Goal: Information Seeking & Learning: Learn about a topic

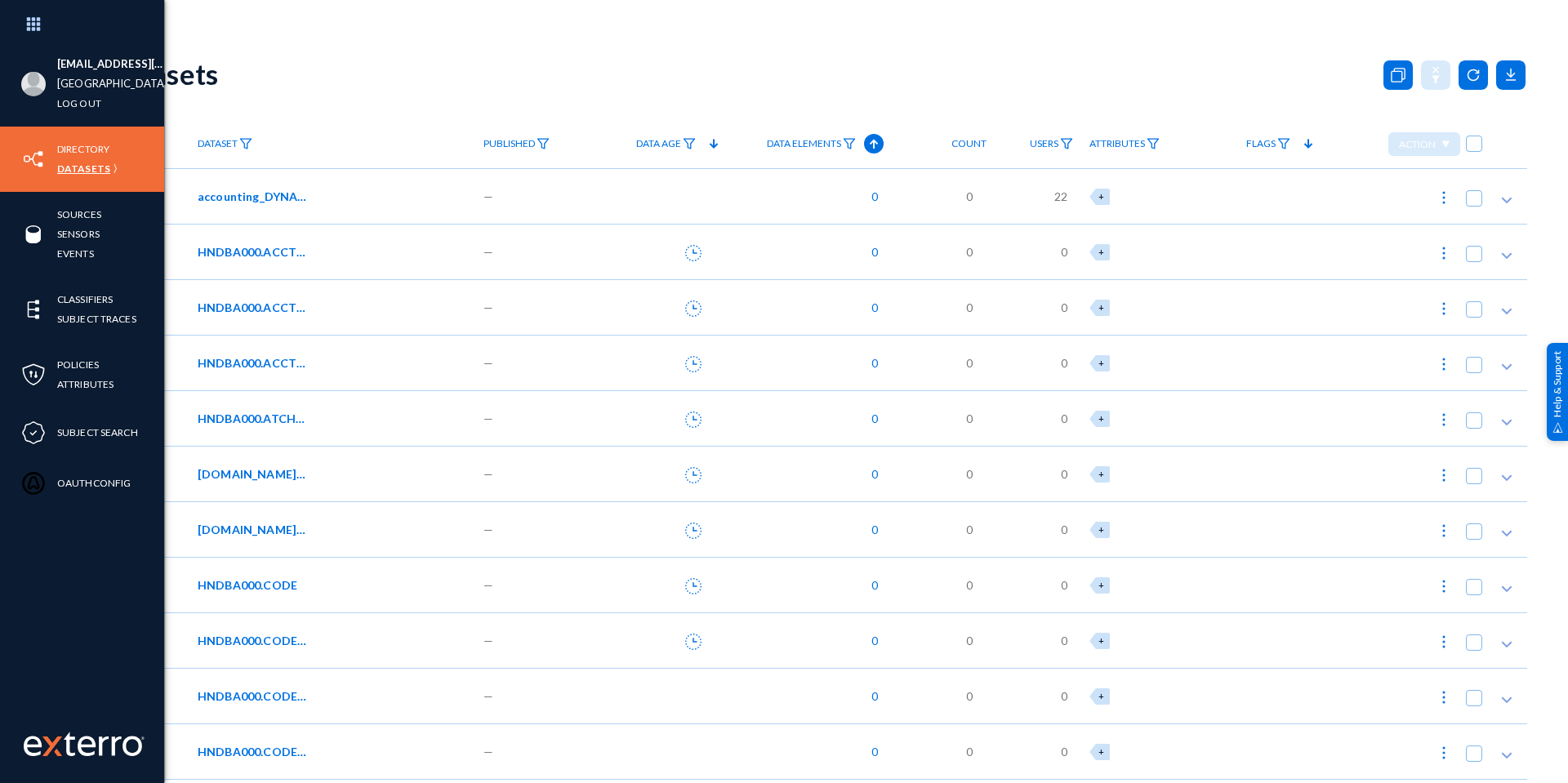
click at [62, 174] on link "Datasets" at bounding box center [83, 168] width 53 height 19
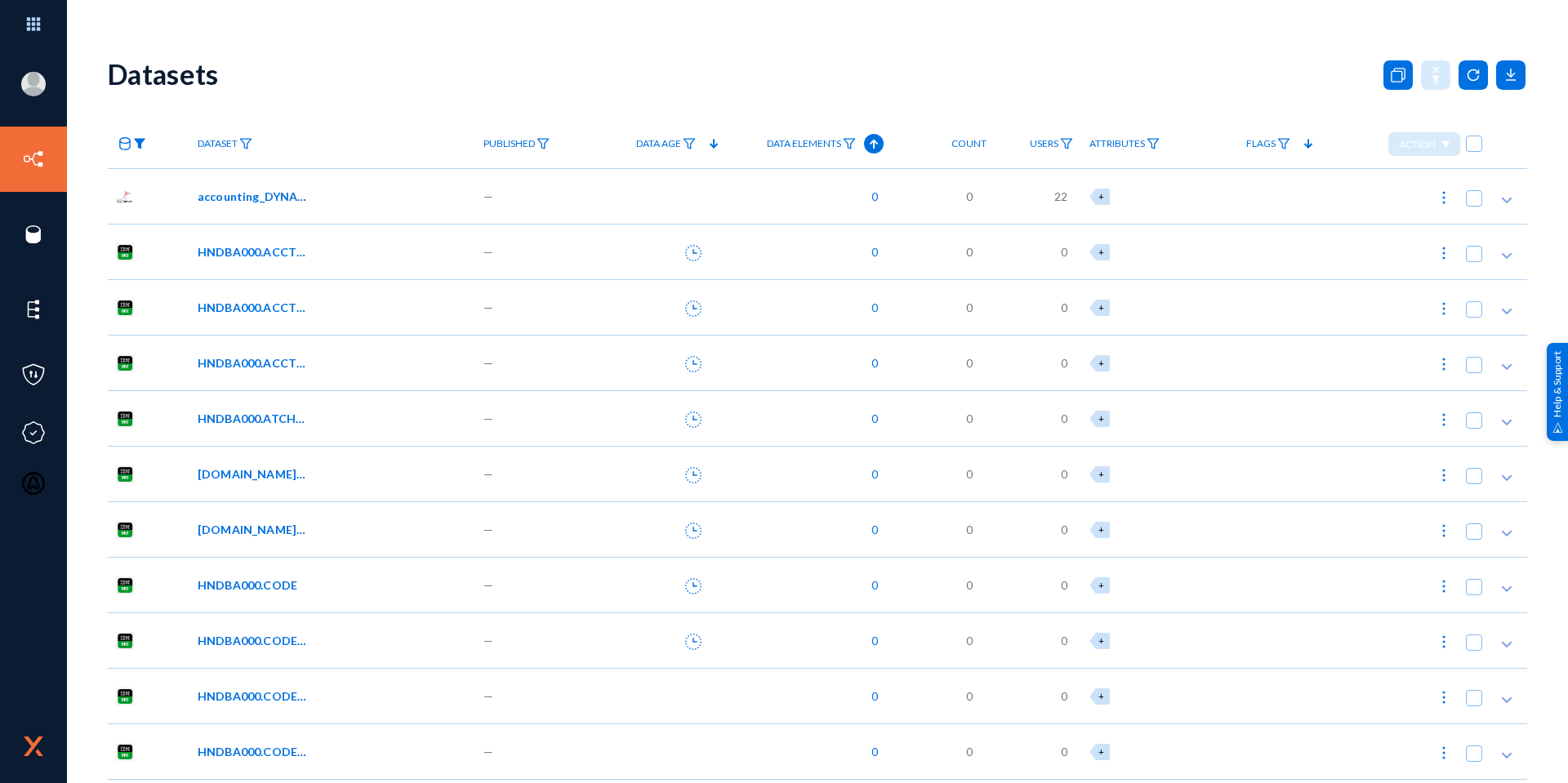
click at [138, 143] on img at bounding box center [139, 143] width 13 height 11
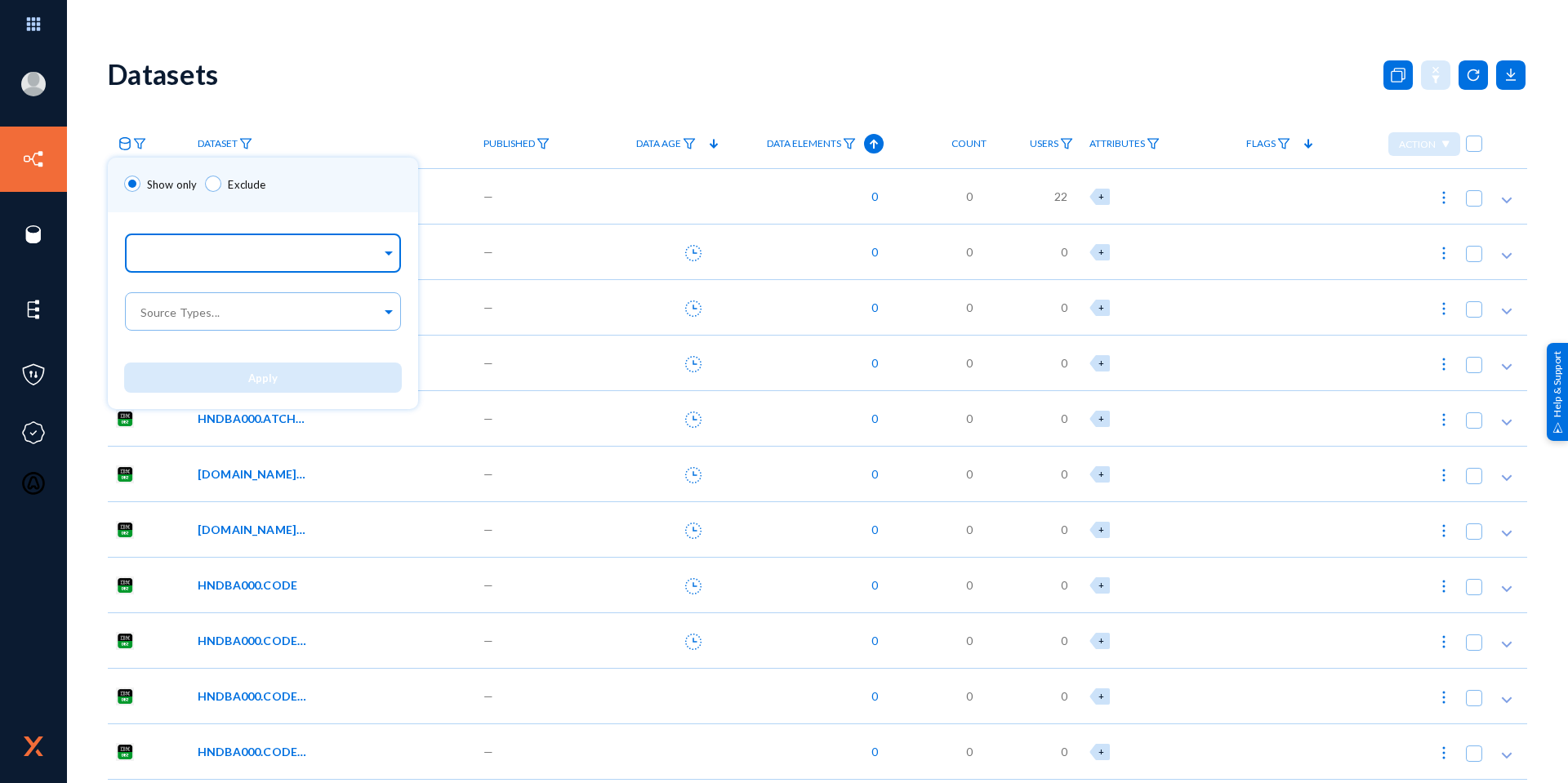
click at [161, 261] on input "text" at bounding box center [259, 256] width 244 height 16
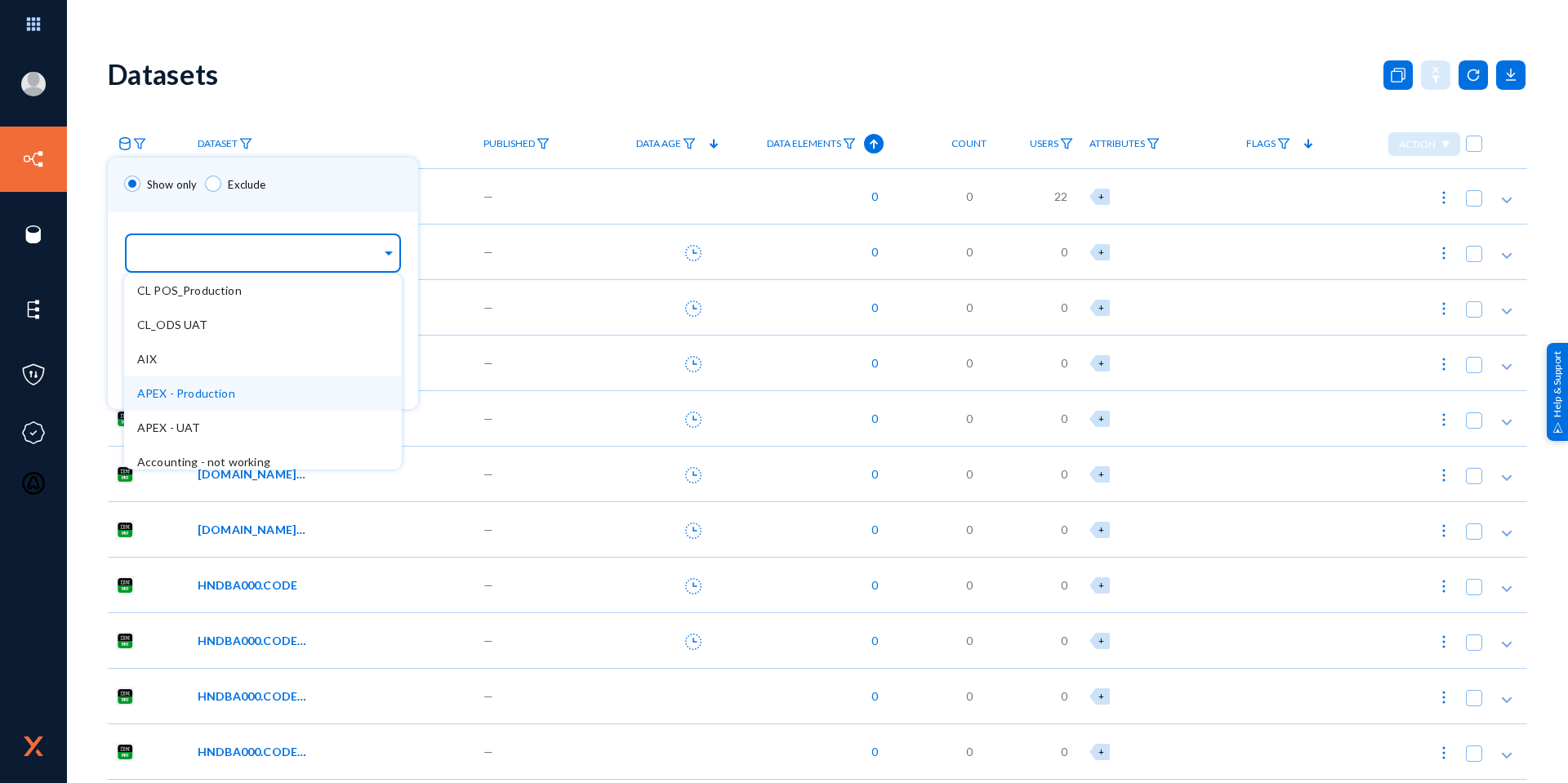
click at [209, 382] on div "APEX - Production" at bounding box center [263, 393] width 278 height 34
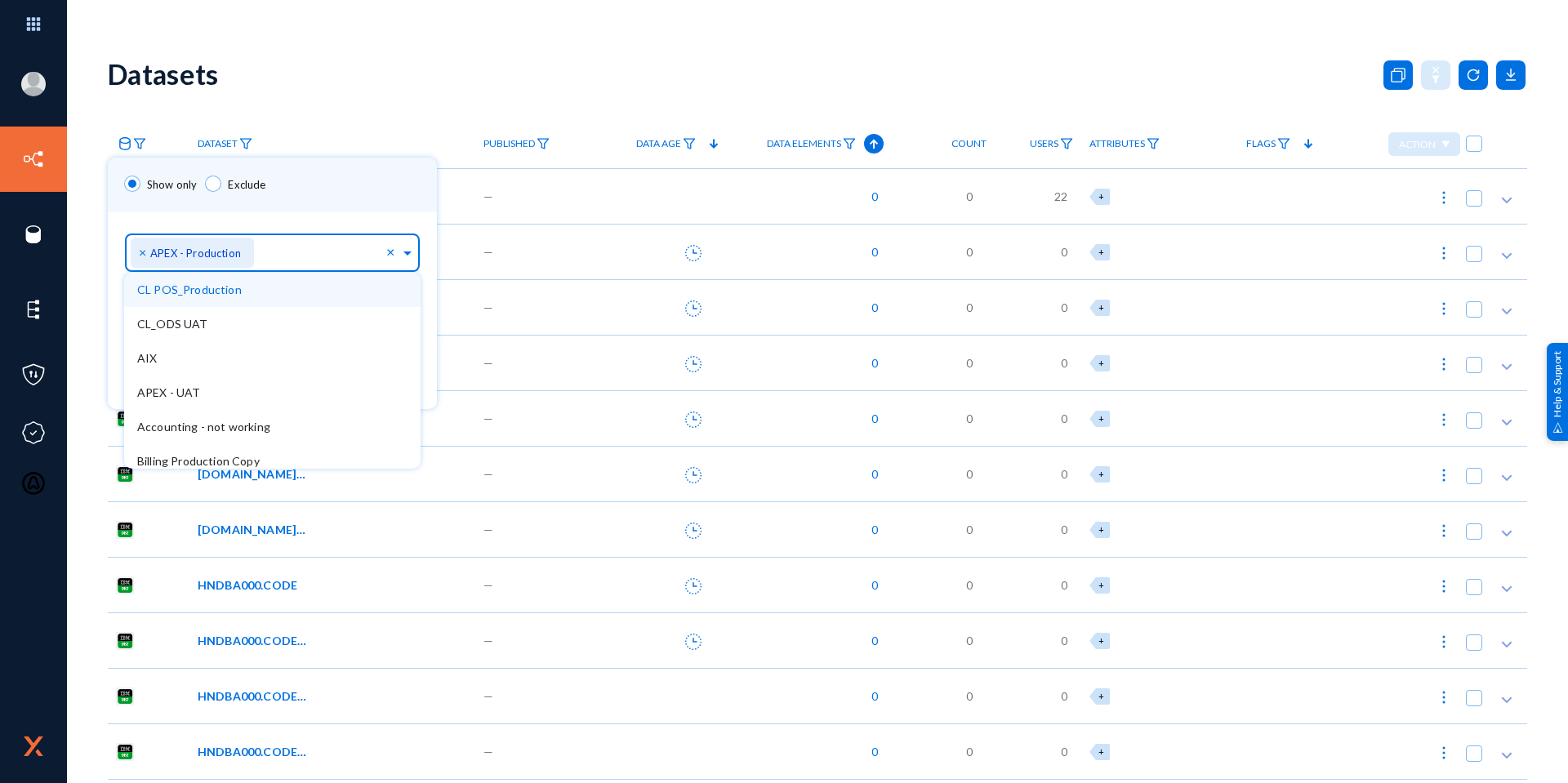
click at [322, 185] on div "Show only Exclude" at bounding box center [272, 185] width 329 height 55
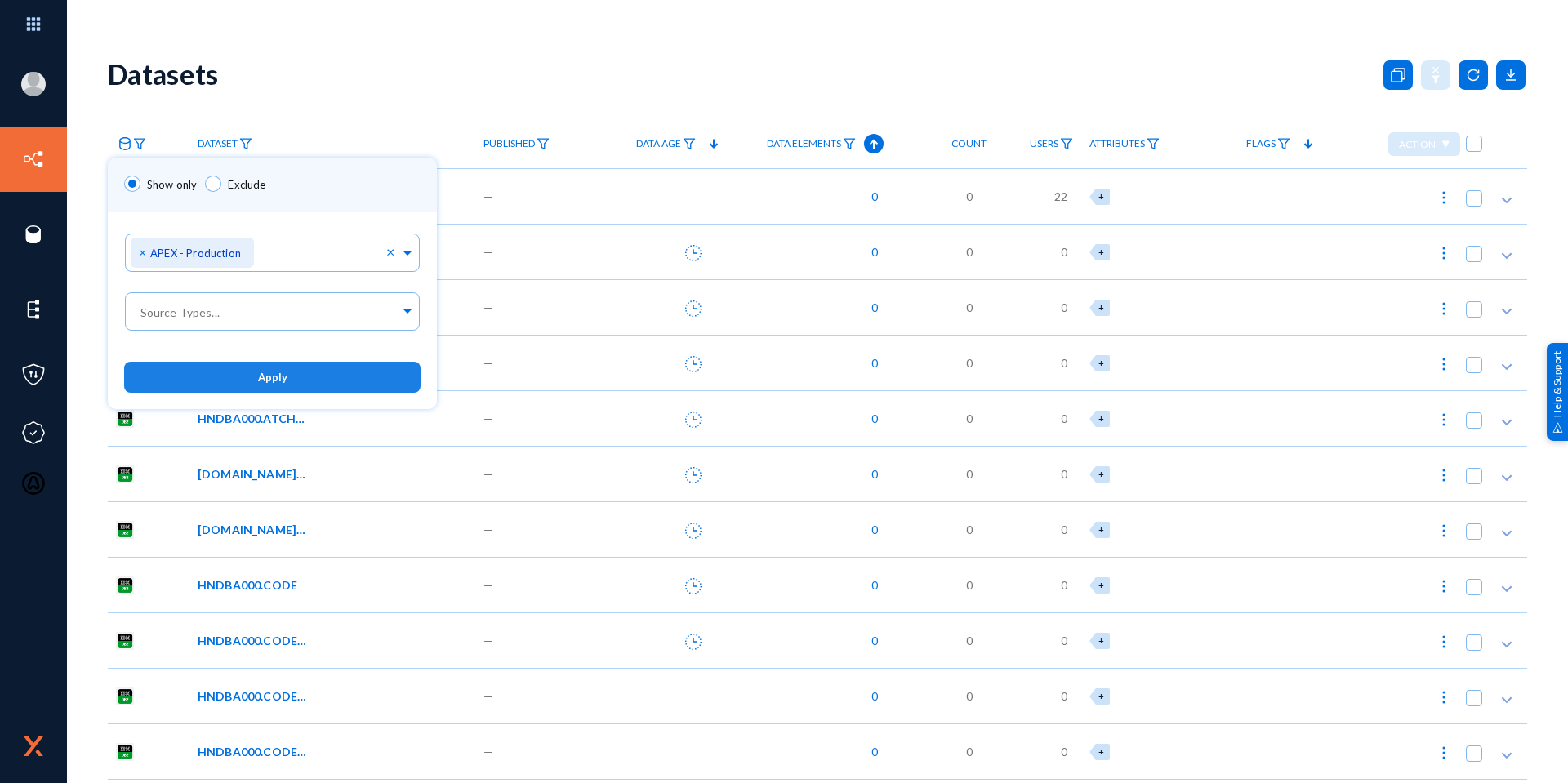
click at [314, 380] on button "Apply" at bounding box center [272, 376] width 297 height 31
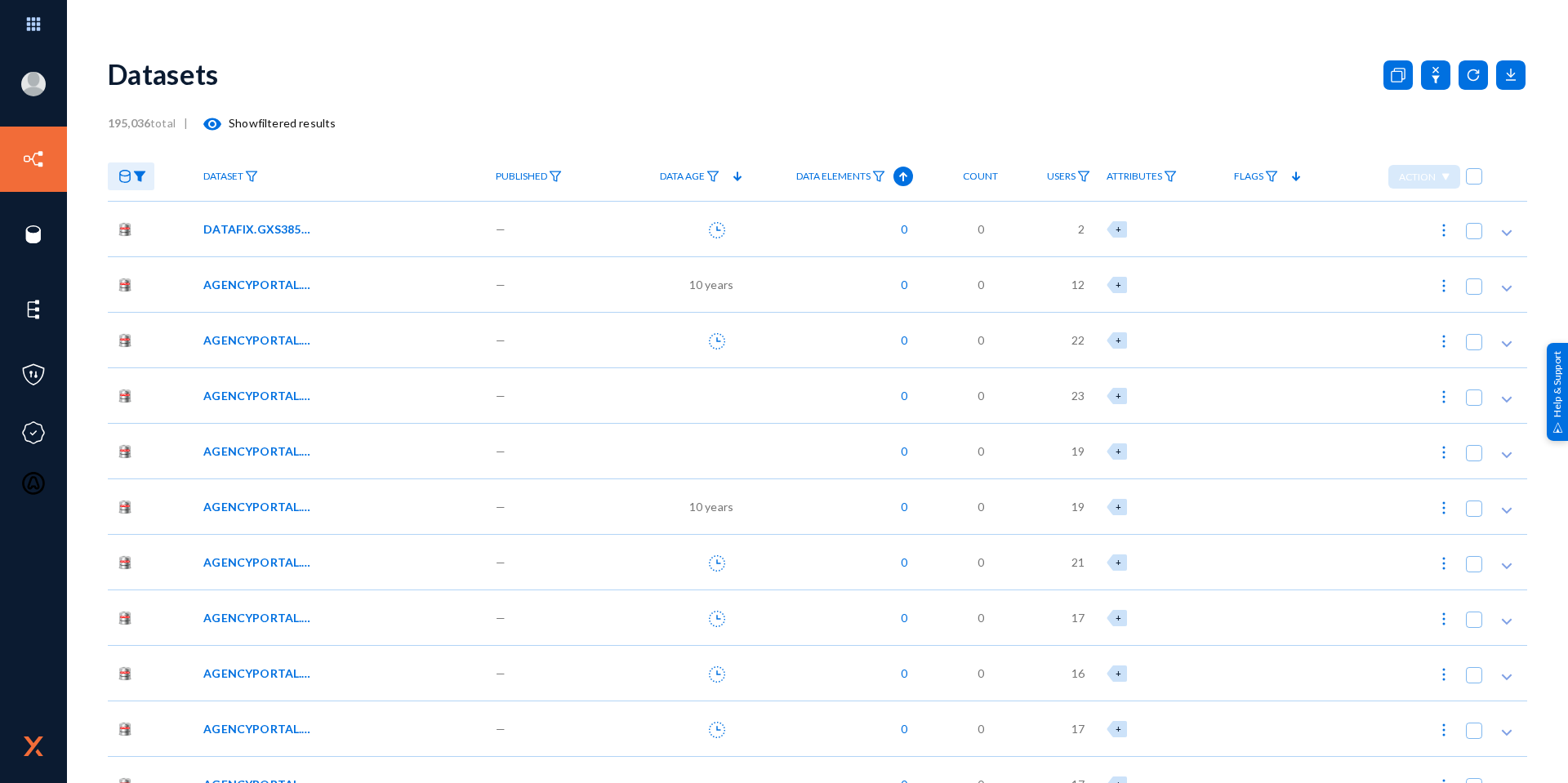
click at [230, 177] on span "Dataset" at bounding box center [224, 175] width 40 height 11
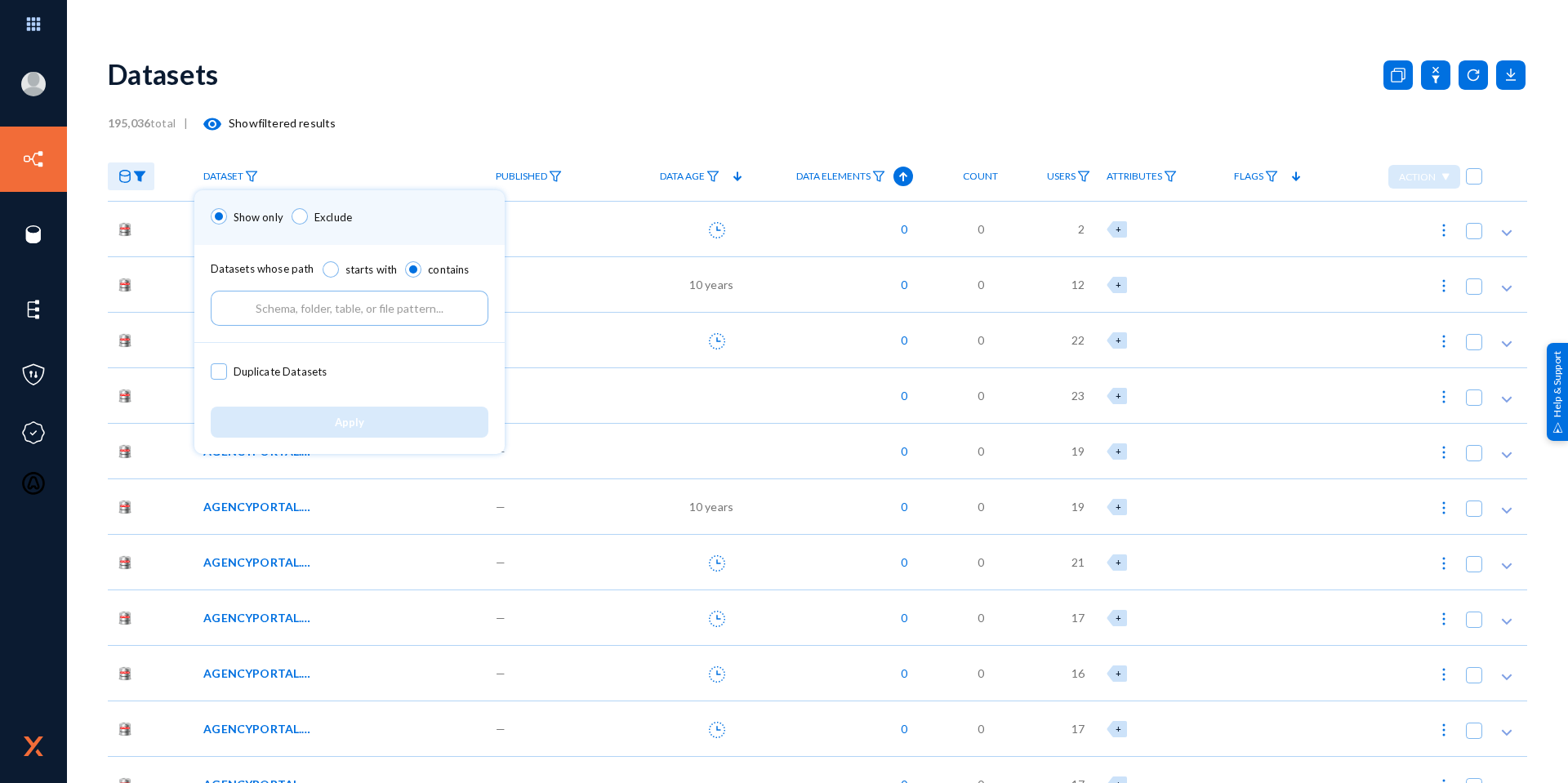
click at [279, 310] on input "text" at bounding box center [349, 308] width 278 height 35
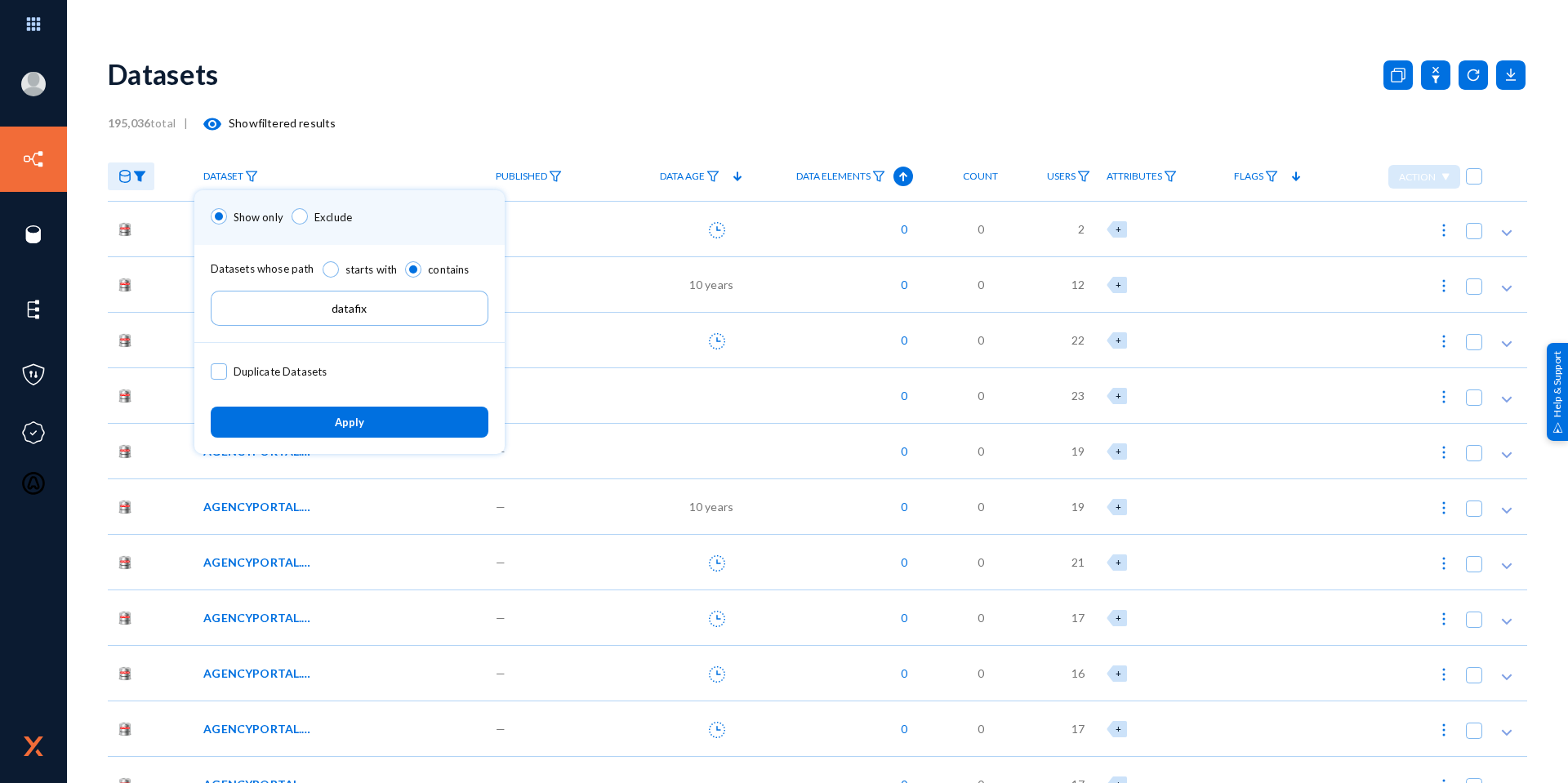
type input "datafix"
click at [344, 410] on button "Apply" at bounding box center [349, 422] width 278 height 31
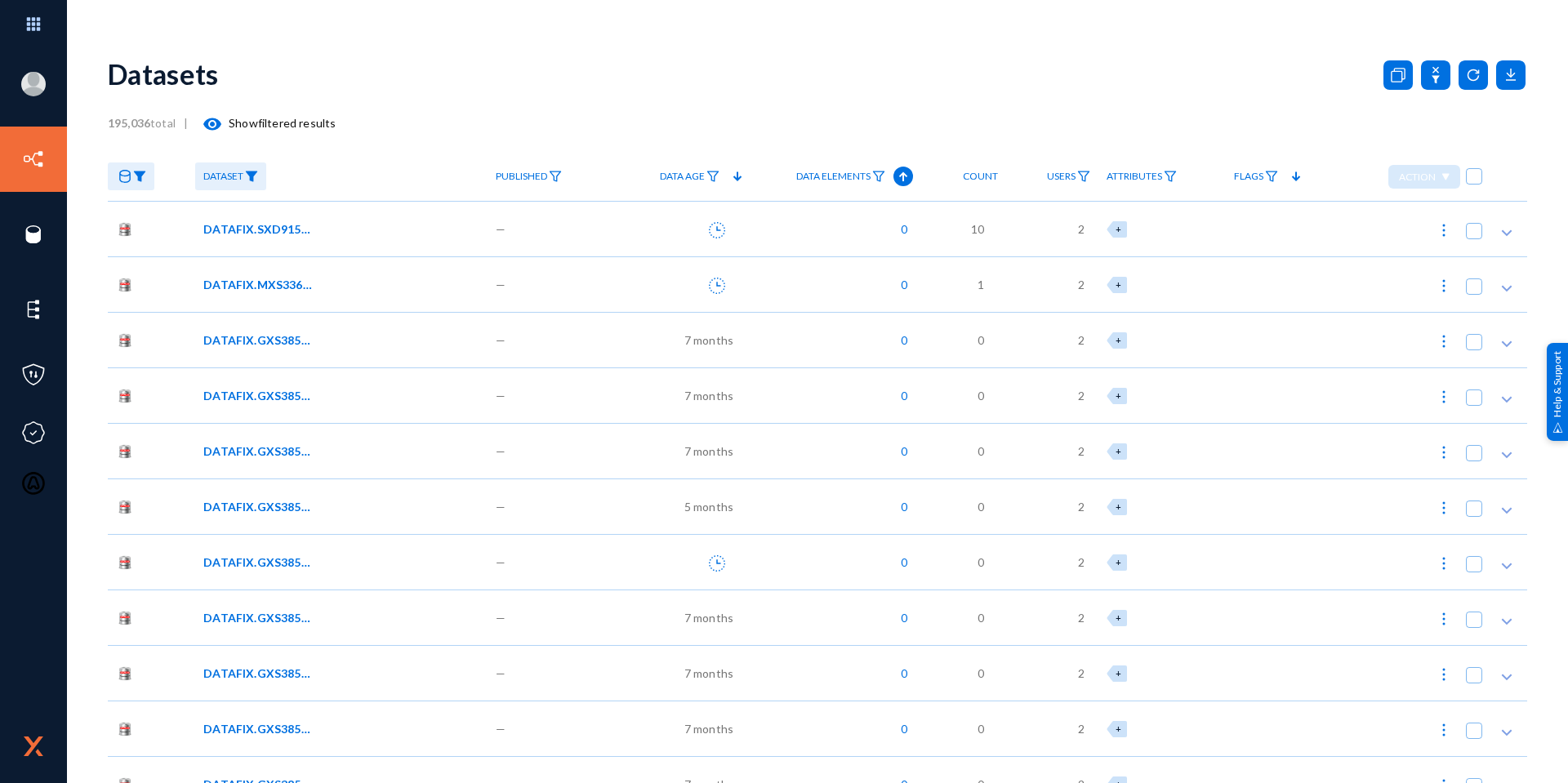
click at [857, 177] on span "Data Elements" at bounding box center [833, 175] width 74 height 11
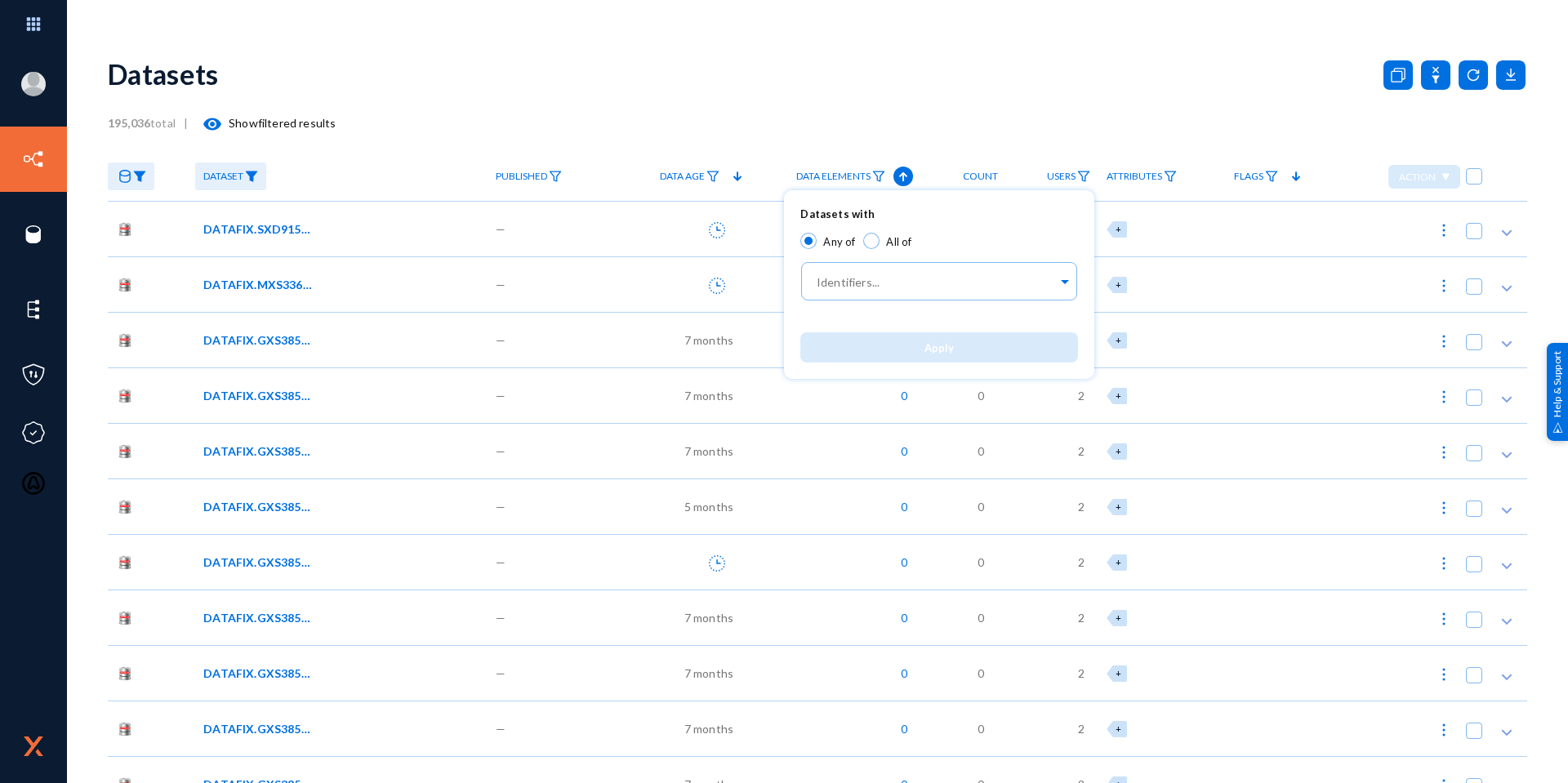
click at [898, 179] on div at bounding box center [784, 391] width 1568 height 783
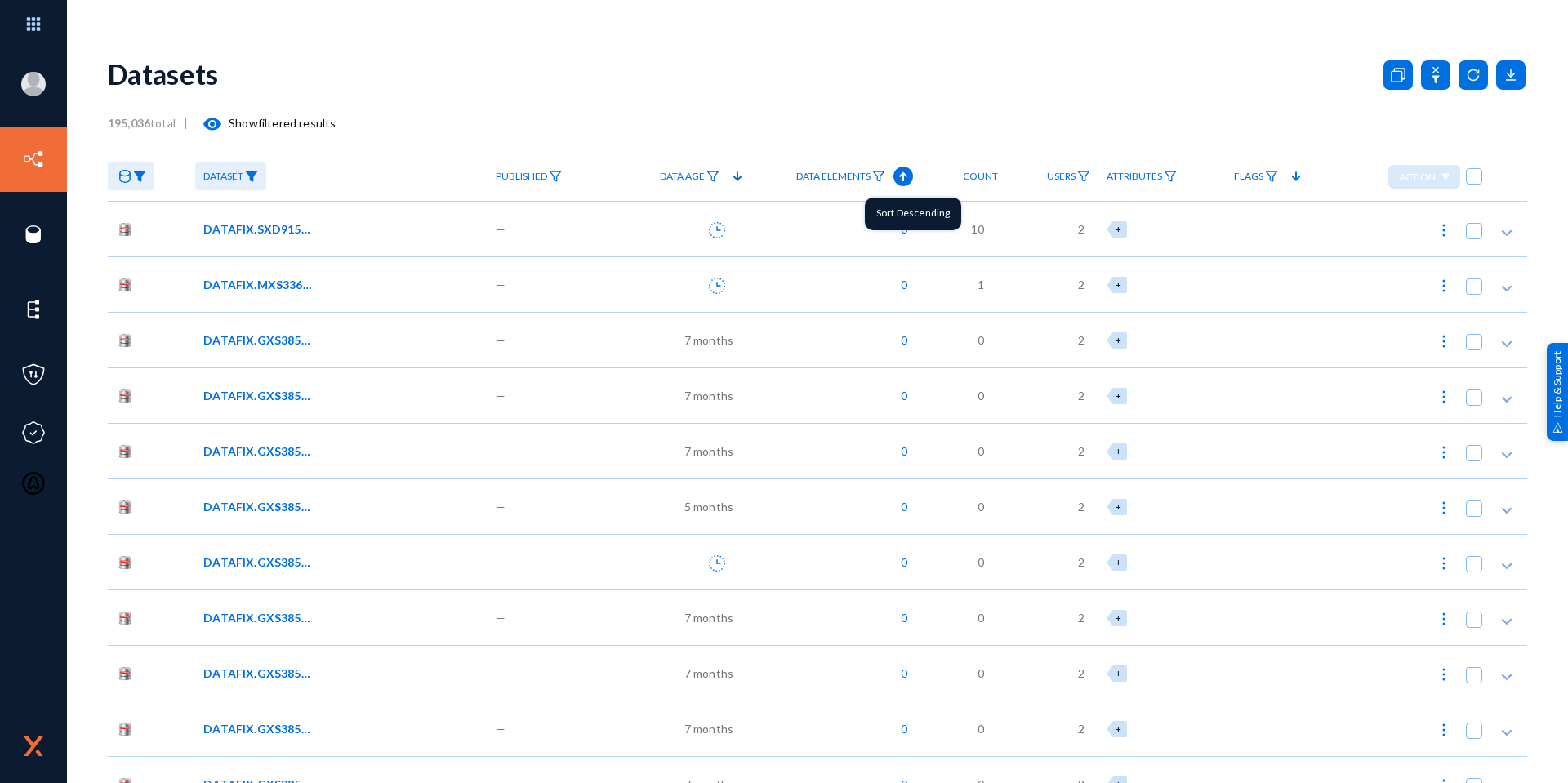
click at [898, 179] on icon at bounding box center [903, 176] width 19 height 19
click at [228, 225] on span "DATAFIX.GXS385_AUG_11_2025_15_02_37" at bounding box center [258, 230] width 110 height 17
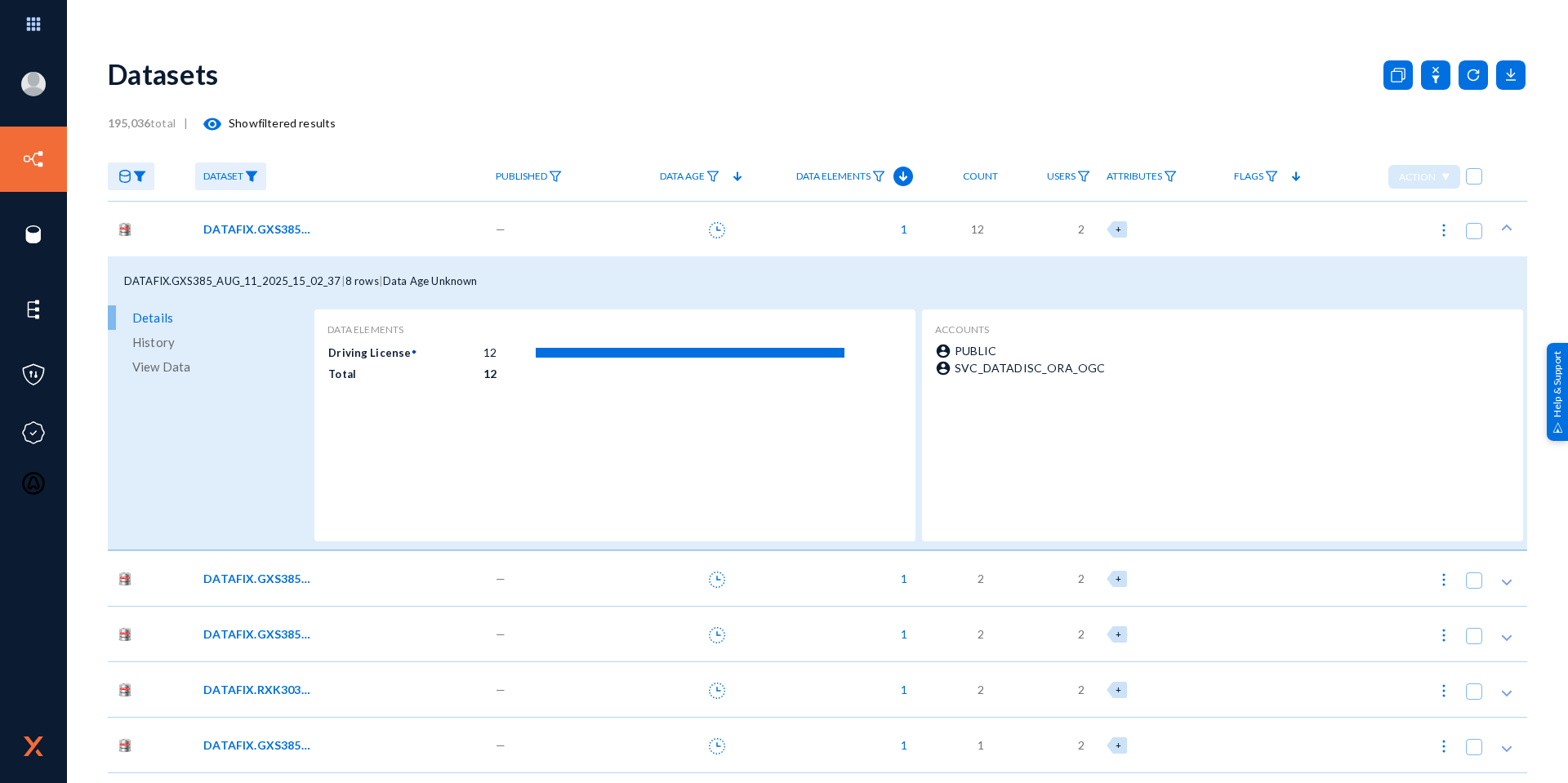
click at [171, 371] on span "View Data" at bounding box center [162, 367] width 58 height 24
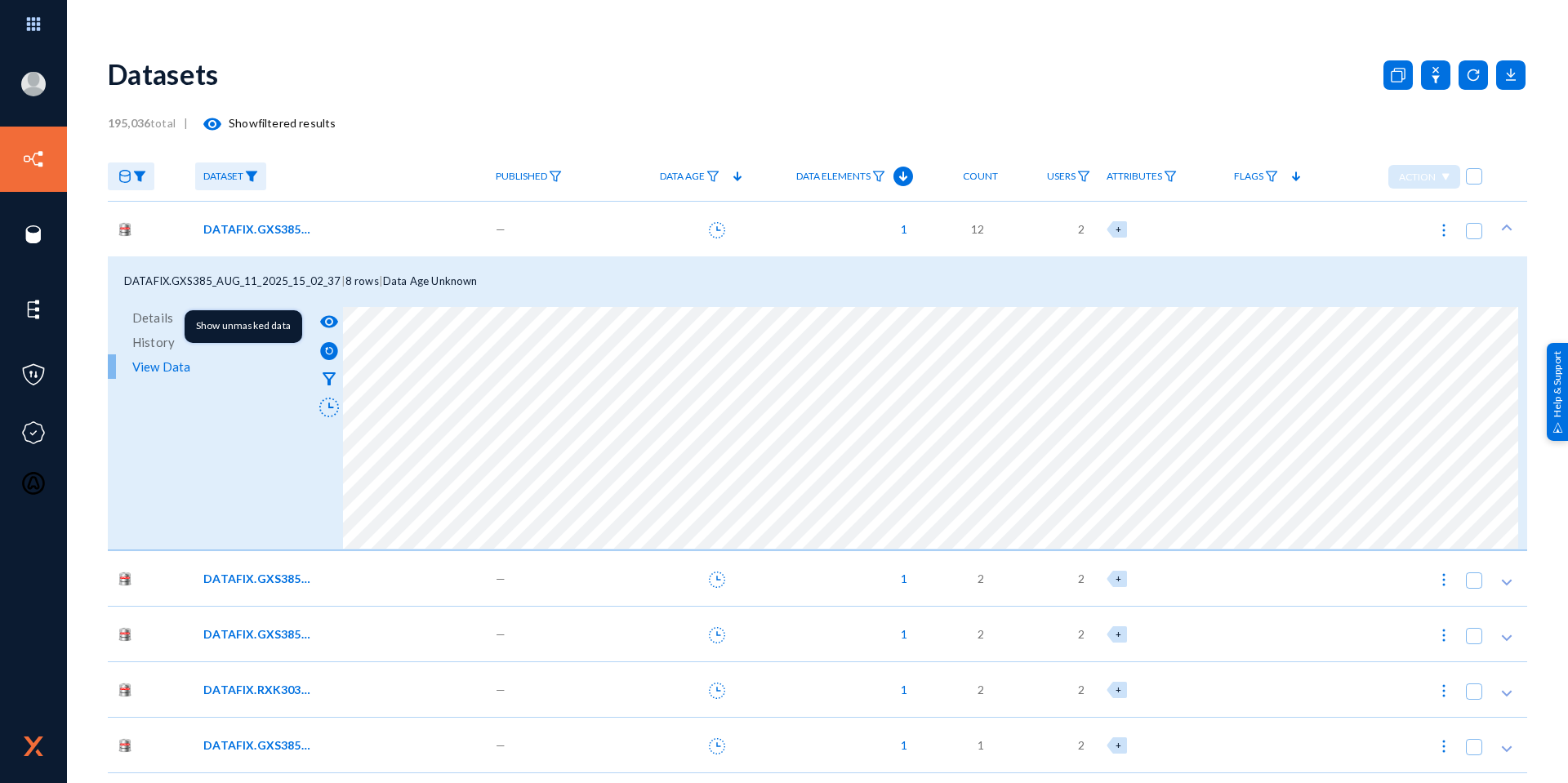
click at [324, 319] on mat-icon "visibility" at bounding box center [329, 321] width 19 height 19
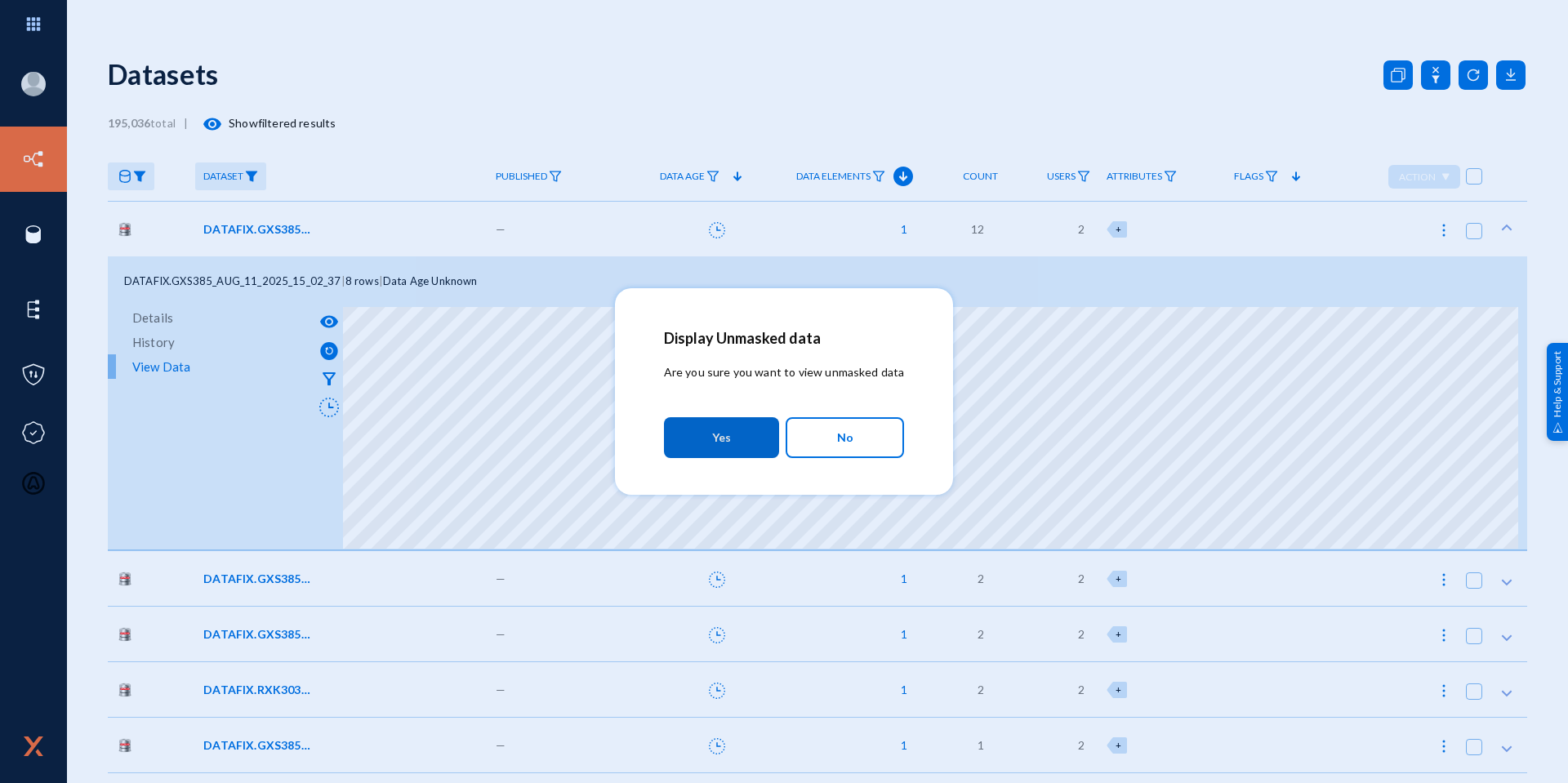
click at [719, 445] on span "Yes" at bounding box center [722, 438] width 19 height 30
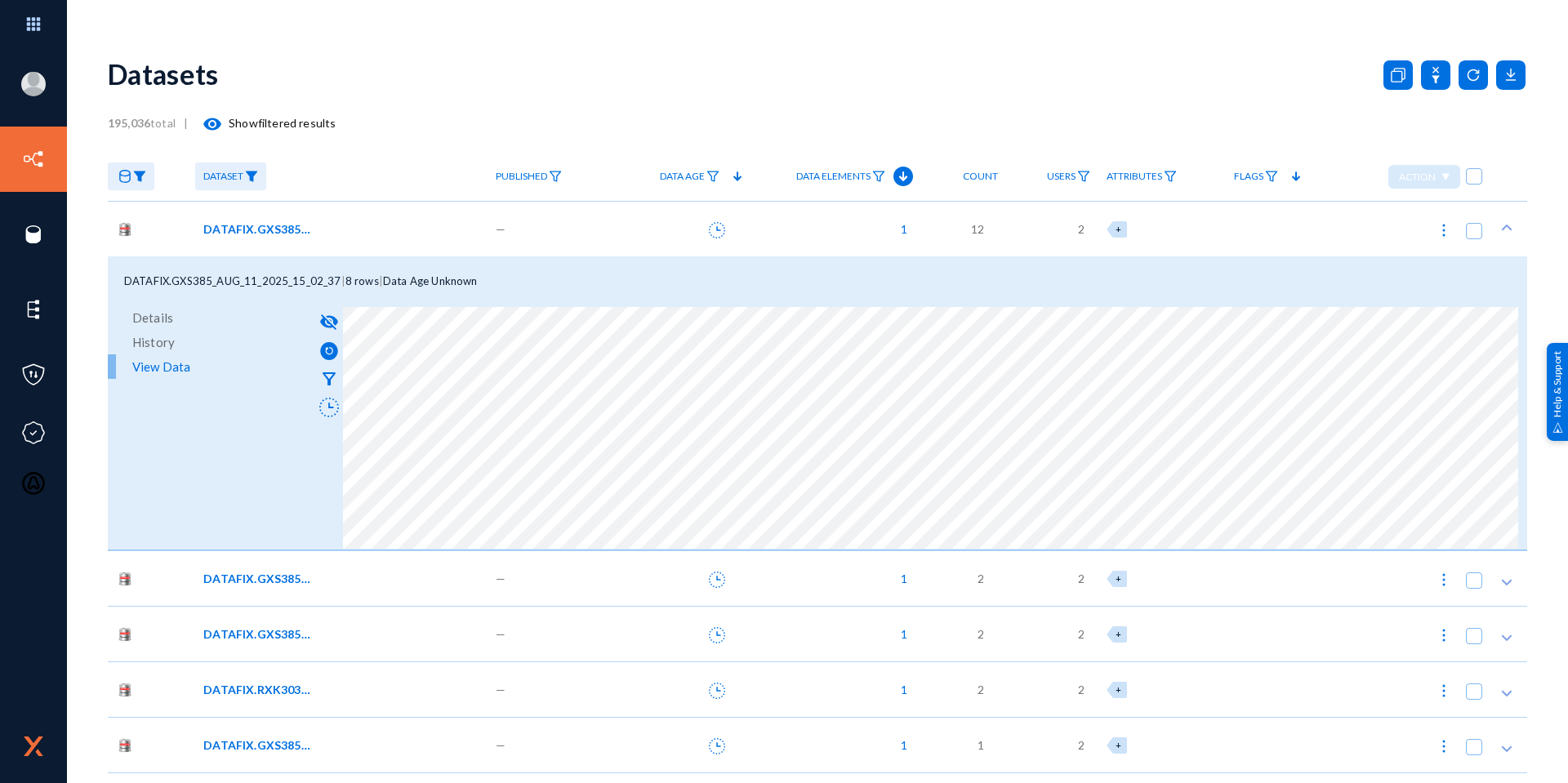
click at [513, 283] on div "DATAFIX.GXS385_AUG_11_2025_15_02_37 | 8 rows | Data Age Unknown" at bounding box center [817, 281] width 1420 height 49
click at [531, 271] on div "DATAFIX.GXS385_AUG_11_2025_15_02_37 | 8 rows | Data Age Unknown" at bounding box center [817, 281] width 1420 height 49
click at [540, 233] on div "—" at bounding box center [548, 229] width 123 height 56
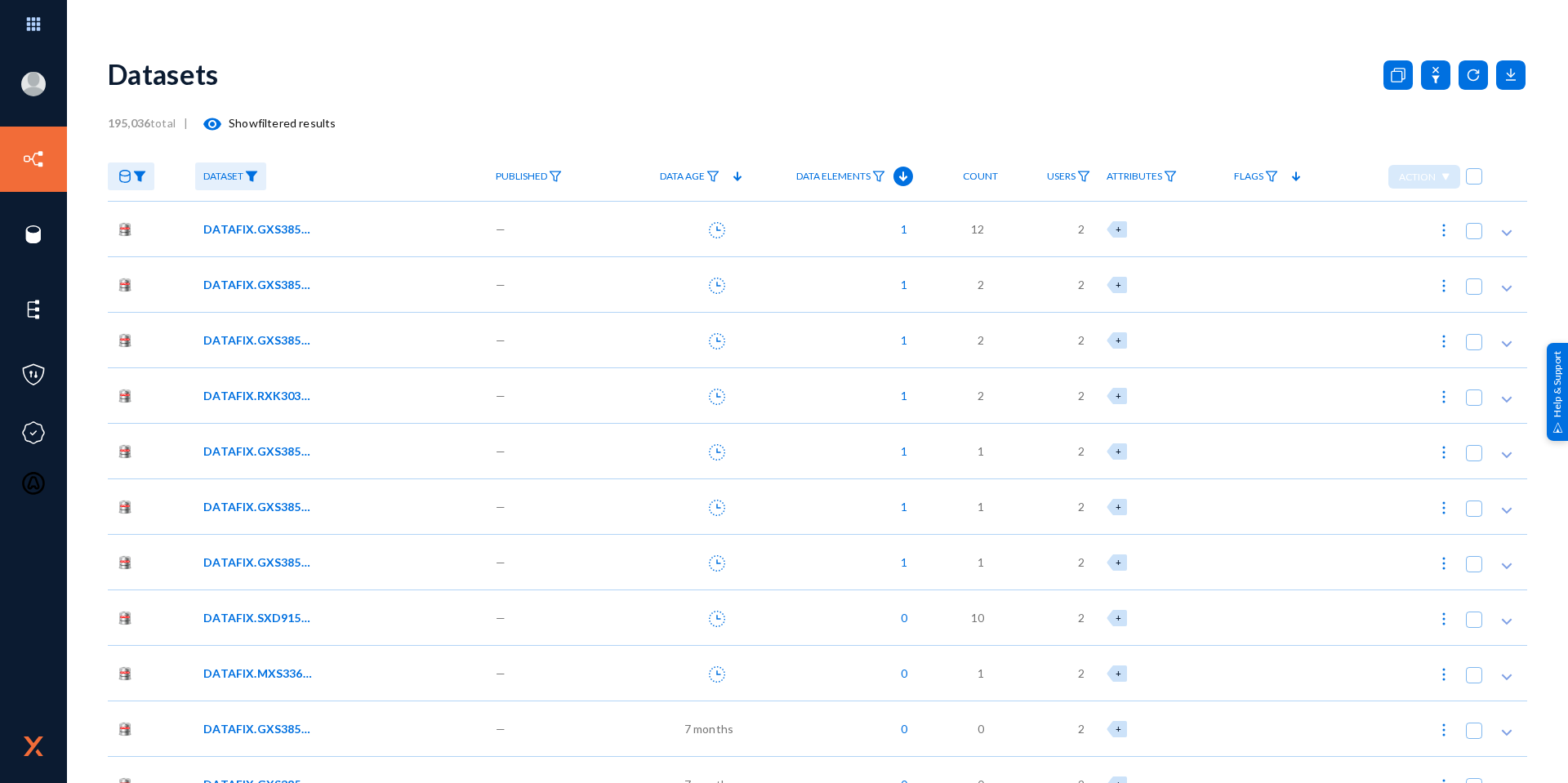
click at [556, 304] on div "—" at bounding box center [548, 285] width 123 height 56
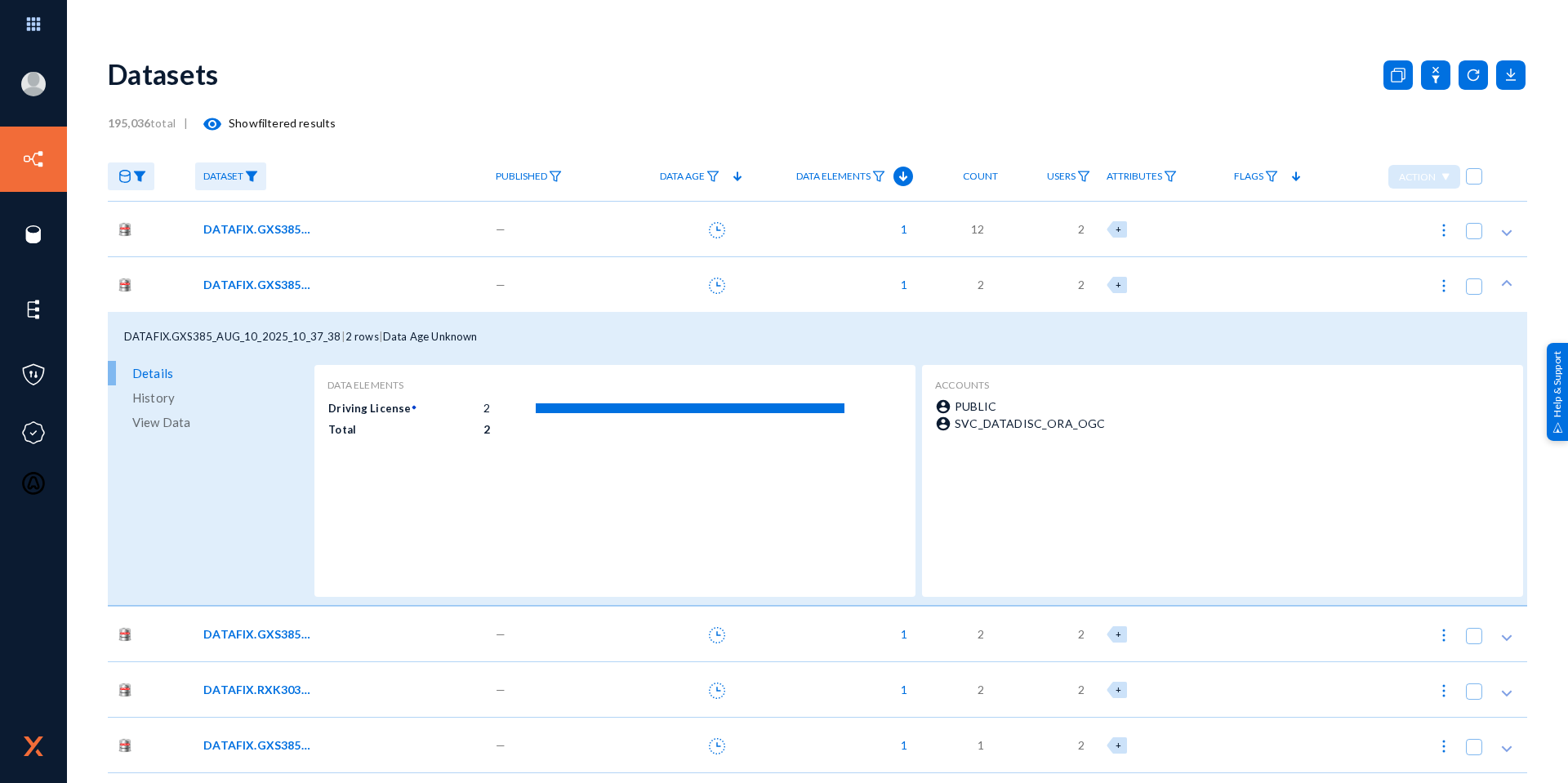
click at [589, 288] on div "—" at bounding box center [548, 285] width 123 height 56
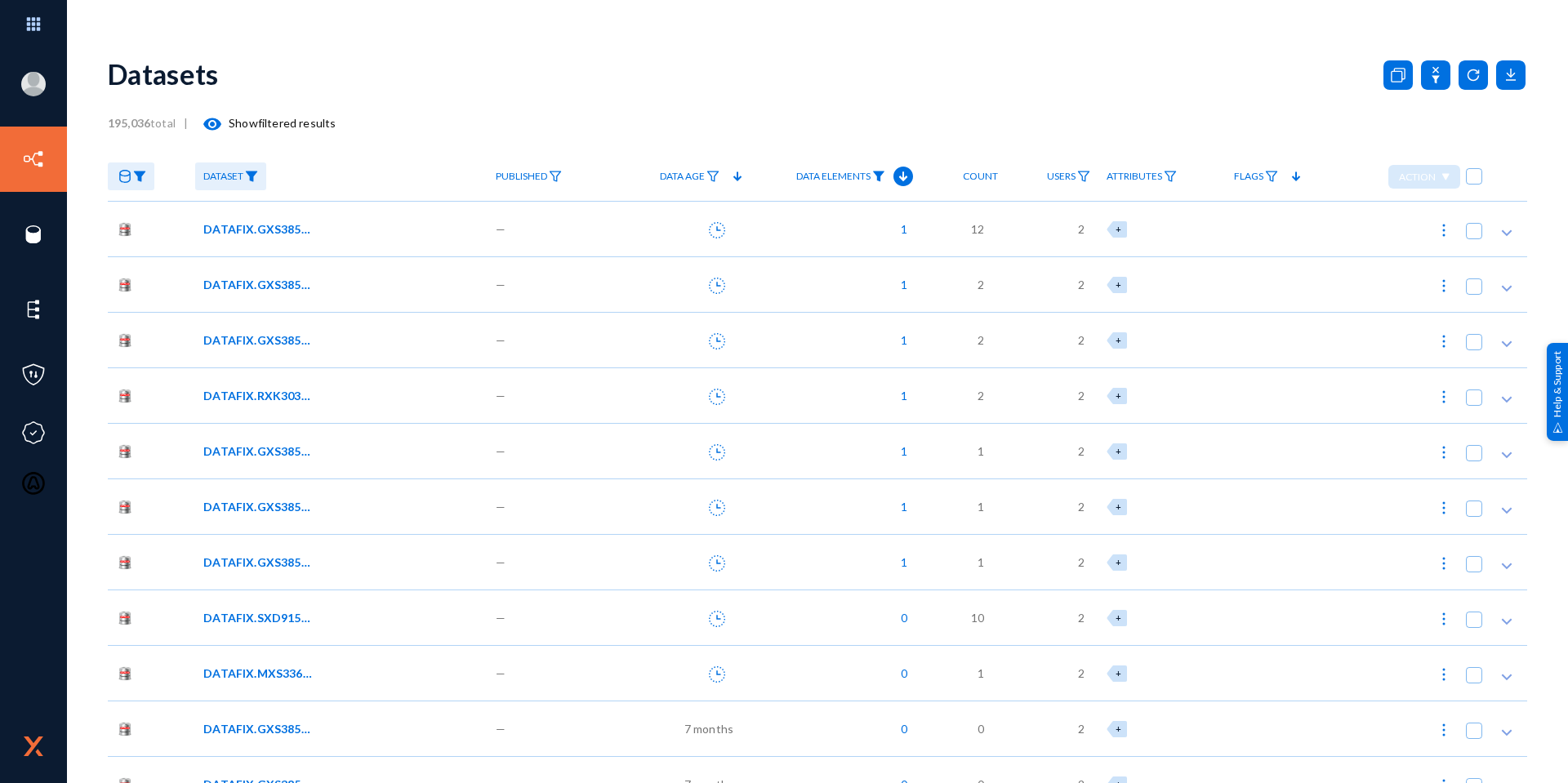
click at [877, 170] on img at bounding box center [878, 175] width 13 height 11
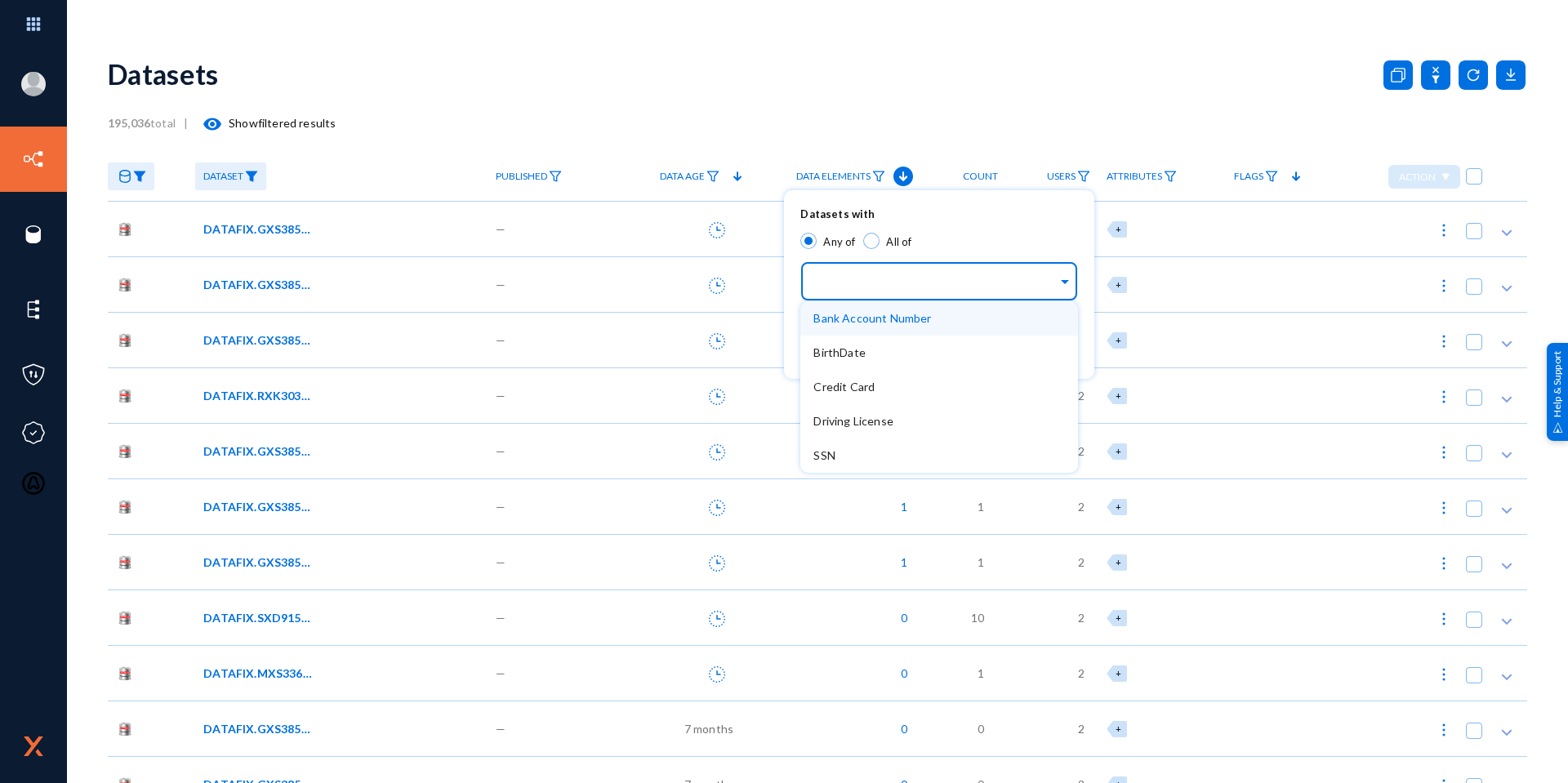
click at [945, 284] on input "text" at bounding box center [936, 284] width 244 height 16
click at [807, 102] on div at bounding box center [784, 391] width 1568 height 783
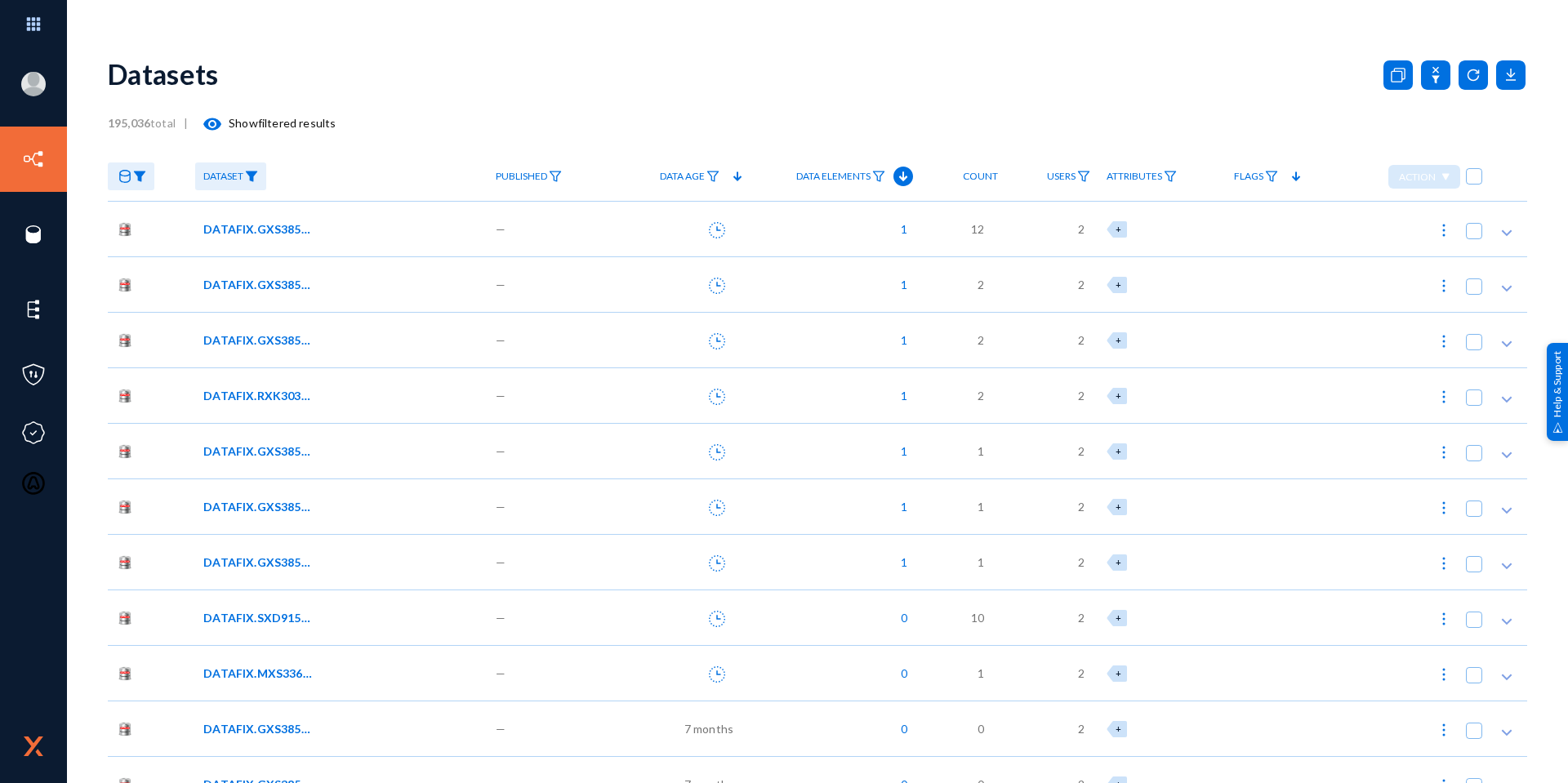
click at [360, 564] on div "DATAFIX.GXS385_AUG_23_2025_15_10_51" at bounding box center [338, 562] width 270 height 17
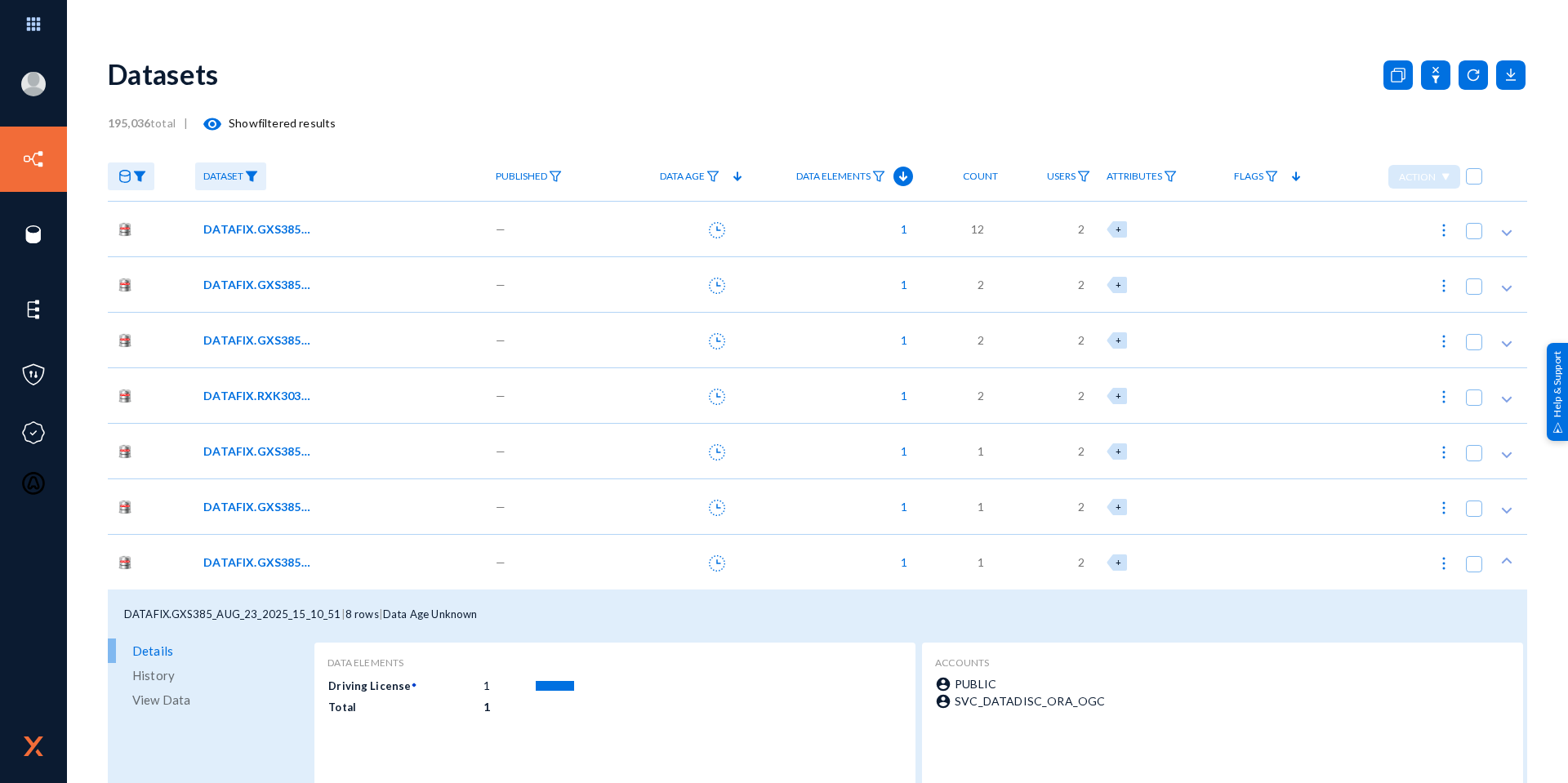
click at [179, 691] on span "View Data" at bounding box center [162, 700] width 58 height 24
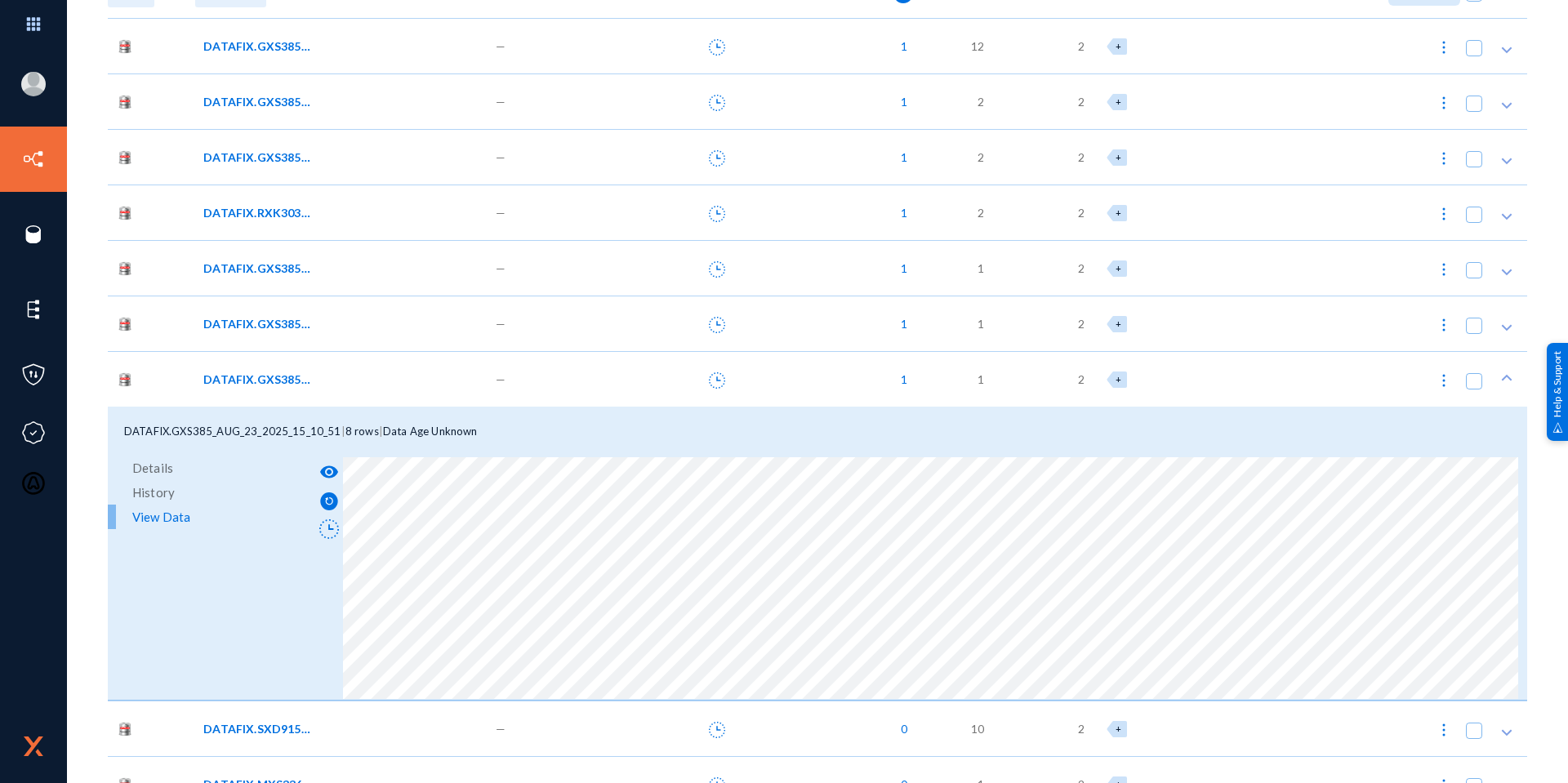
scroll to position [245, 0]
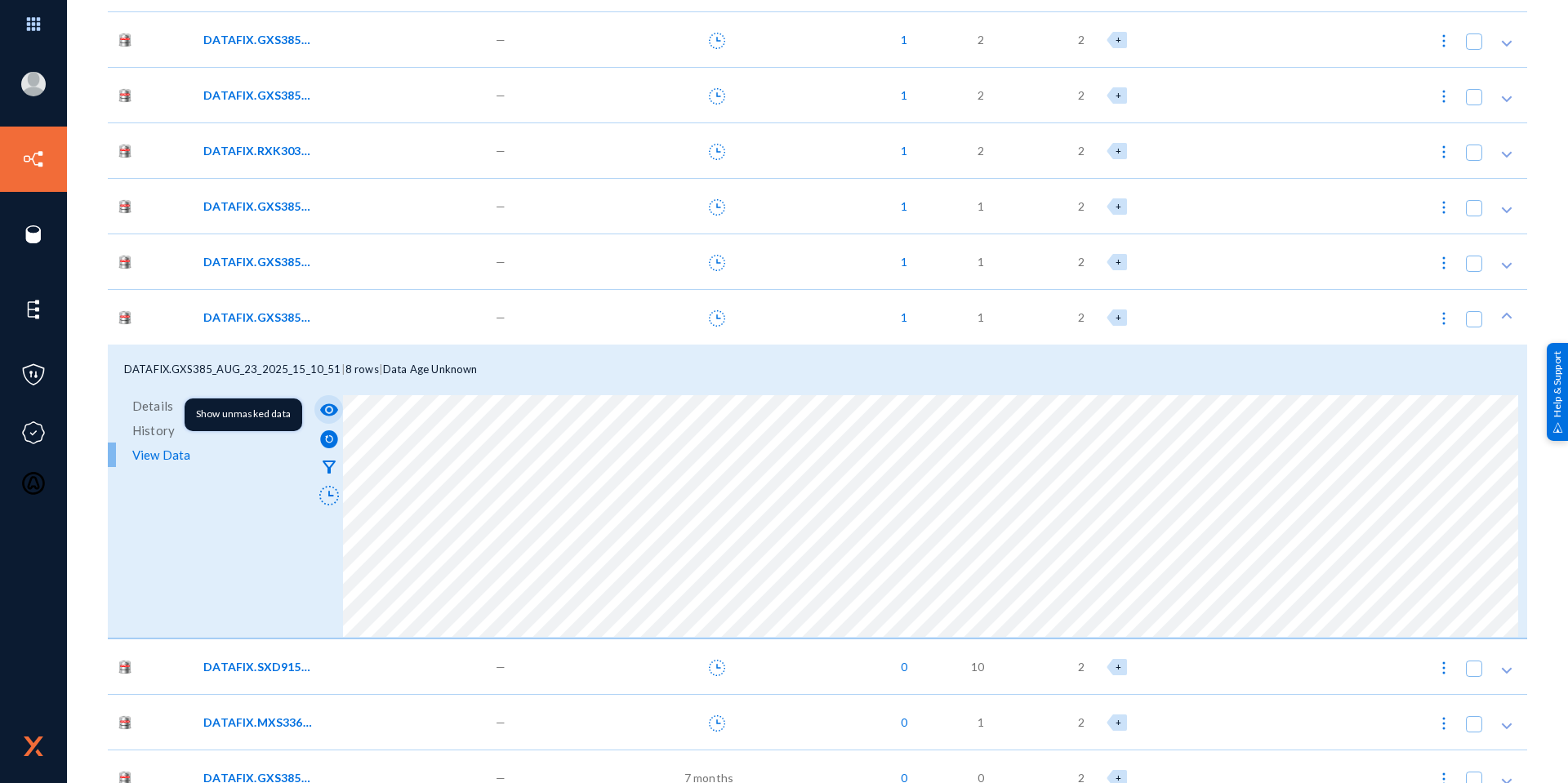
click at [327, 409] on mat-icon "visibility" at bounding box center [329, 409] width 19 height 19
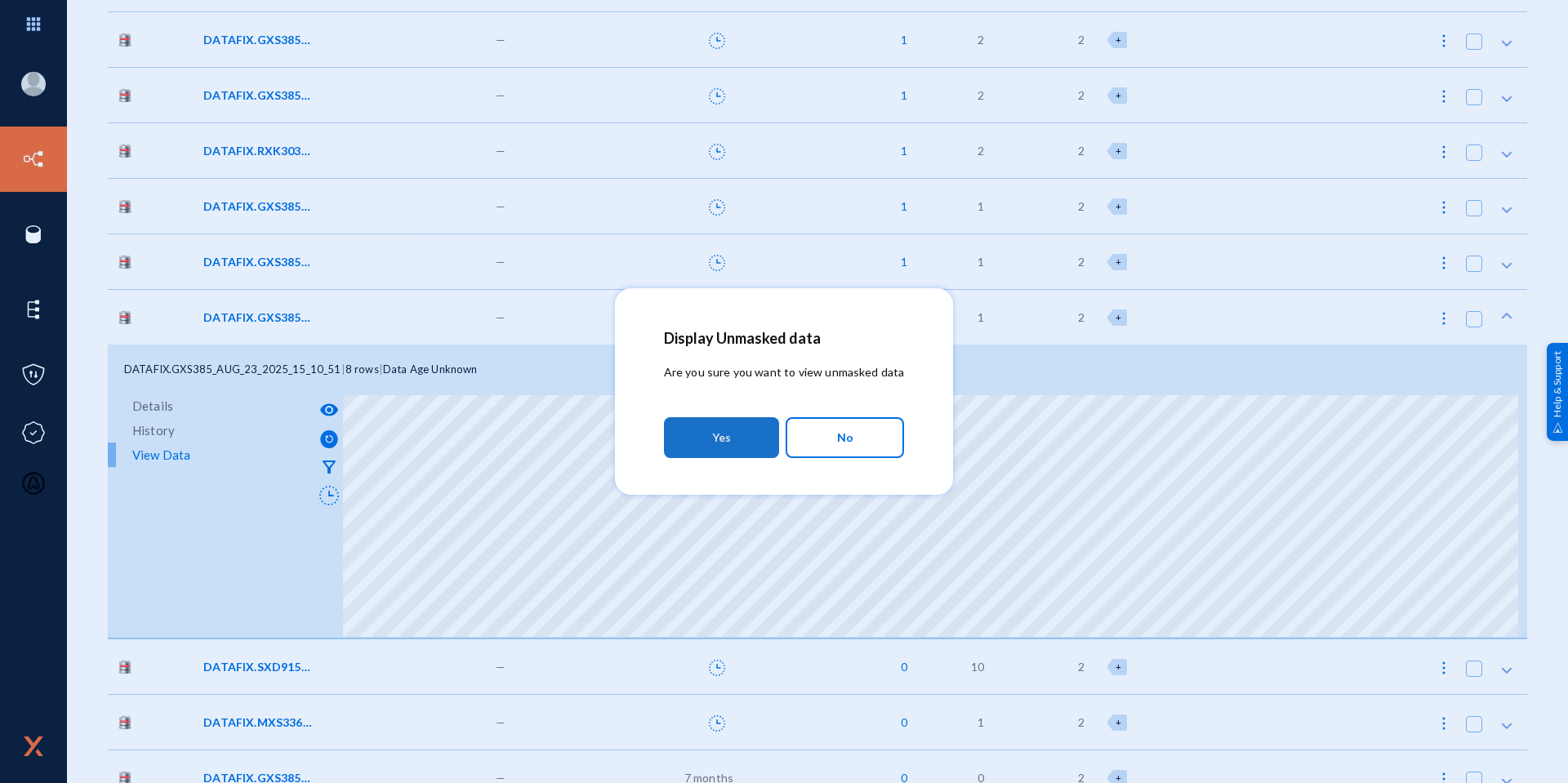
click at [732, 439] on button "Yes" at bounding box center [721, 437] width 115 height 41
